Goal: Task Accomplishment & Management: Manage account settings

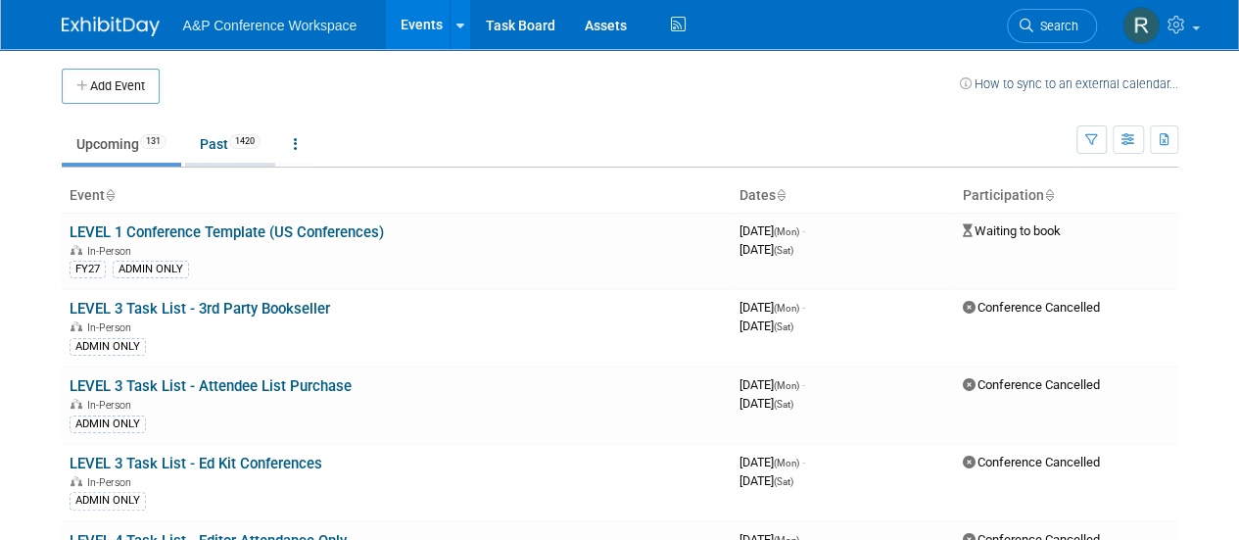
click at [223, 125] on link "Past 1420" at bounding box center [230, 143] width 90 height 37
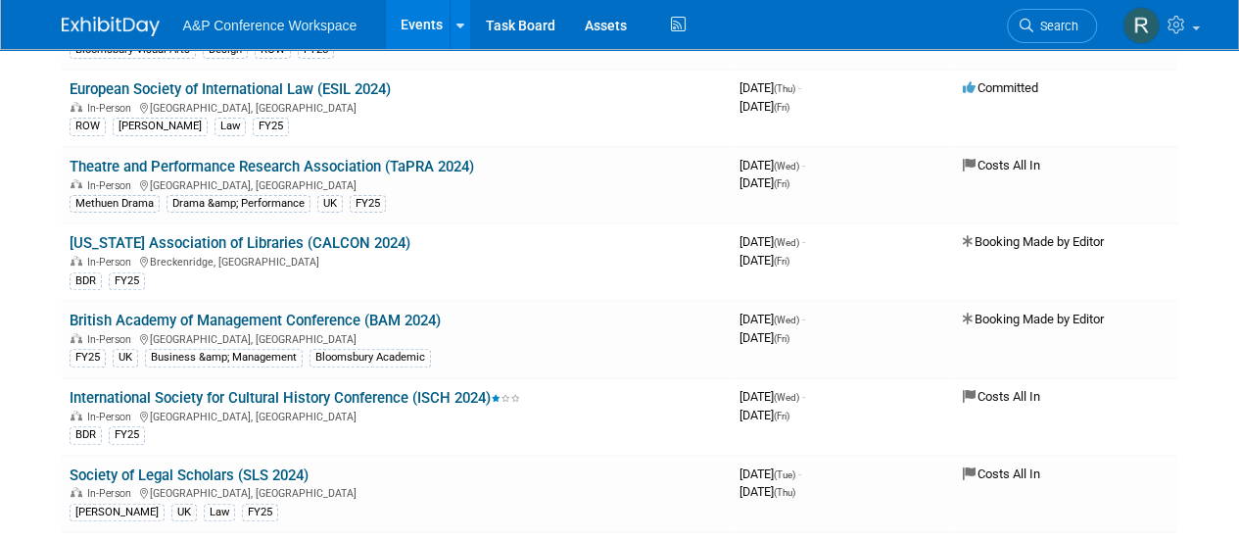
scroll to position [2862, 0]
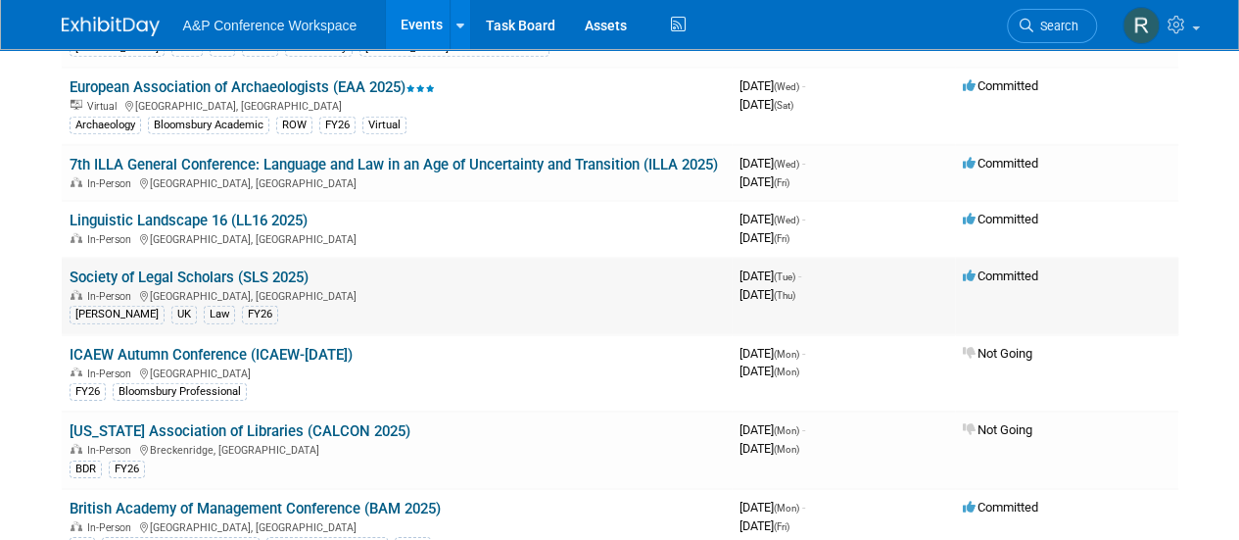
click at [291, 260] on td "Society of Legal Scholars (SLS 2025) In-Person [GEOGRAPHIC_DATA], [GEOGRAPHIC_D…" at bounding box center [397, 296] width 670 height 77
click at [284, 276] on link "Society of Legal Scholars (SLS 2025)" at bounding box center [189, 277] width 239 height 18
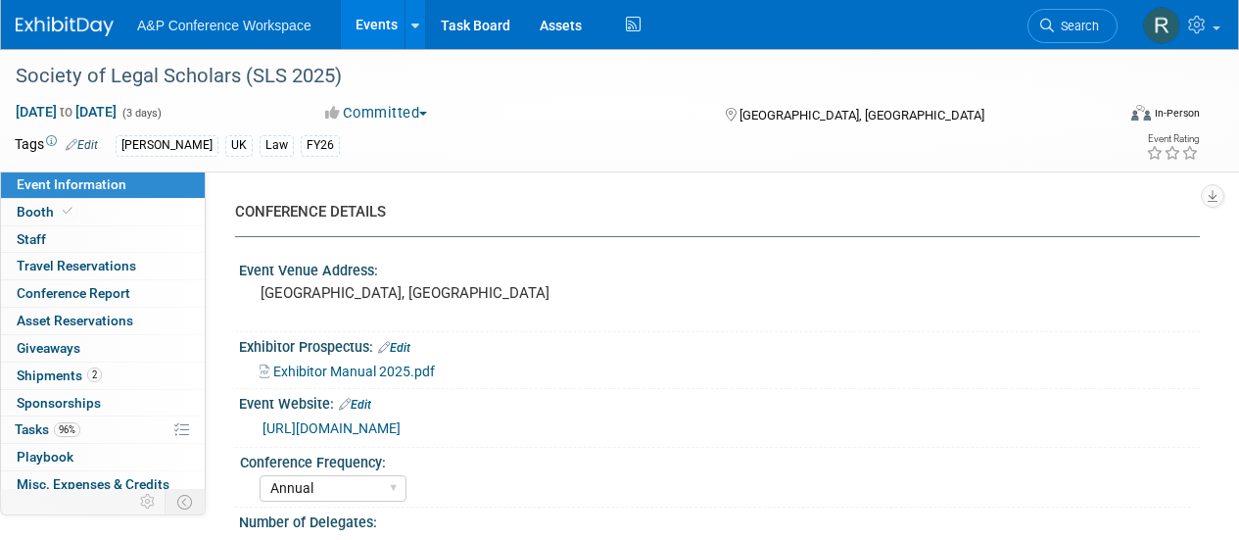
select select "Annual"
select select "Level 2"
select select "In-Person Booth"
select select "Law"
select select "Hart Publishing"
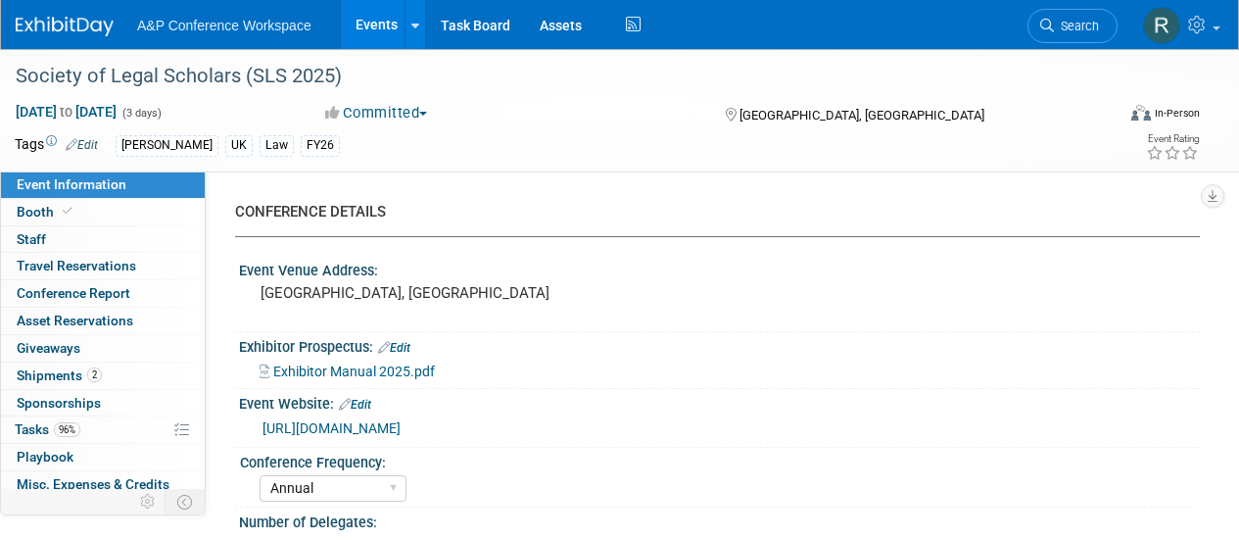
select select "Matt Hambridge"
select select "Ros Jubber"
select select "Networking/Commissioning"
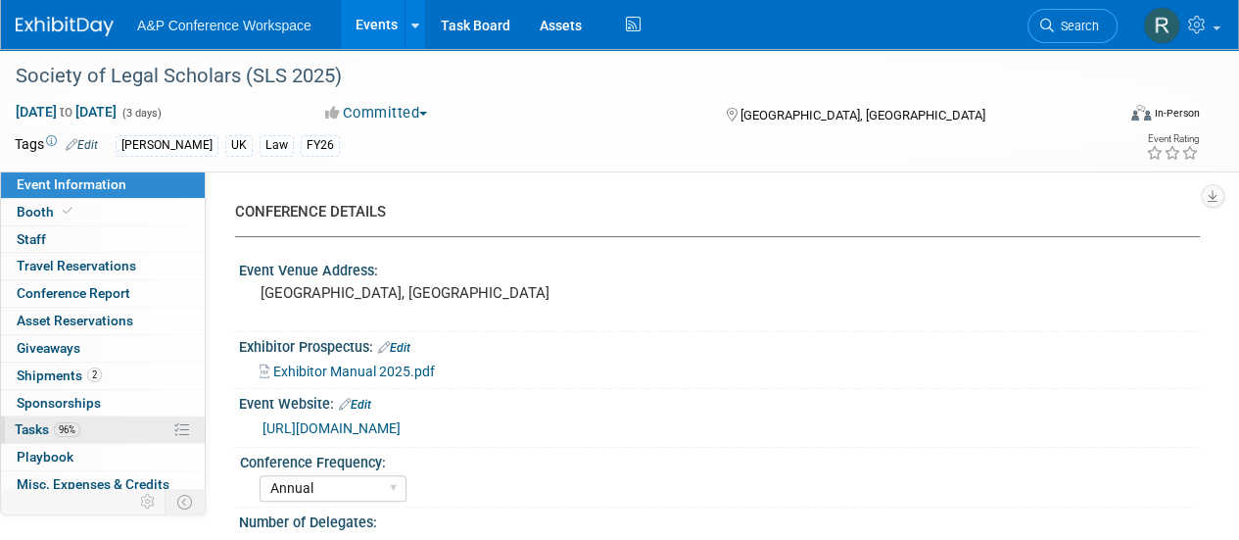
click at [35, 429] on span "Tasks 96%" at bounding box center [48, 429] width 66 height 16
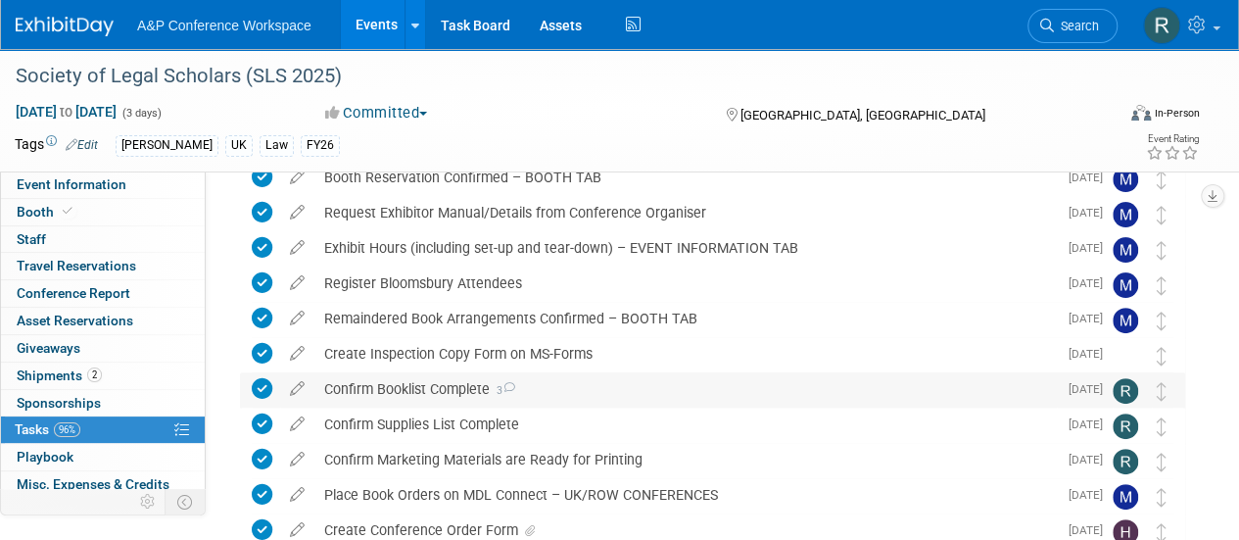
scroll to position [196, 0]
